Goal: Information Seeking & Learning: Learn about a topic

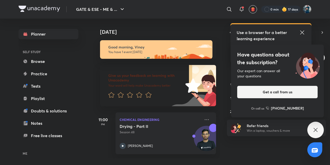
click at [301, 31] on icon at bounding box center [302, 32] width 6 height 6
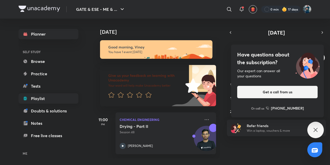
click at [31, 96] on link "Playlist" at bounding box center [49, 98] width 60 height 10
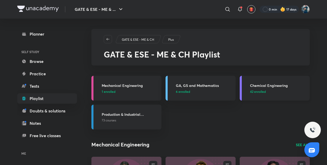
click at [263, 85] on h3 "Chemical Engineering" at bounding box center [278, 85] width 57 height 5
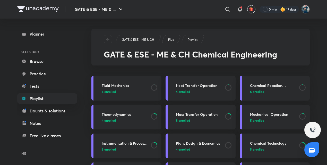
click at [117, 145] on h3 "Instrumentation & Process Control" at bounding box center [125, 143] width 46 height 5
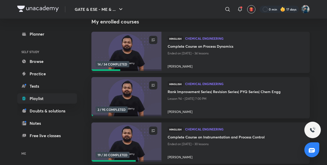
scroll to position [58, 0]
click at [187, 139] on h4 "Complete Course on Instrumentation and Process Control" at bounding box center [236, 137] width 136 height 6
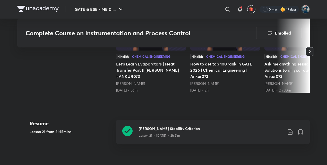
scroll to position [190, 0]
click at [129, 133] on icon at bounding box center [127, 131] width 10 height 10
